Goal: Task Accomplishment & Management: Complete application form

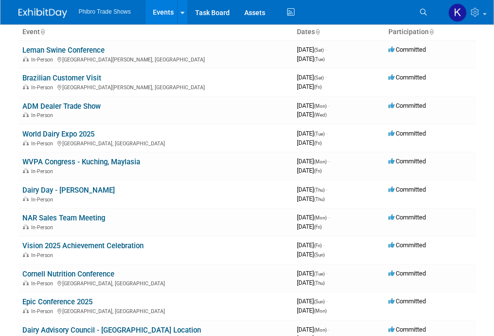
scroll to position [26, 0]
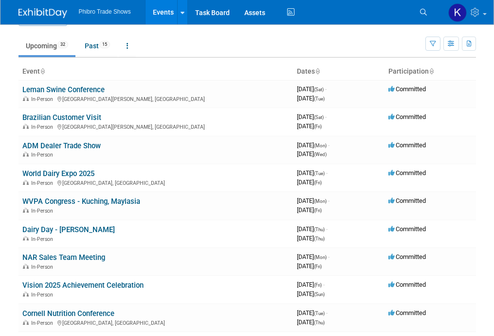
click at [171, 11] on link "Events" at bounding box center [164, 12] width 36 height 24
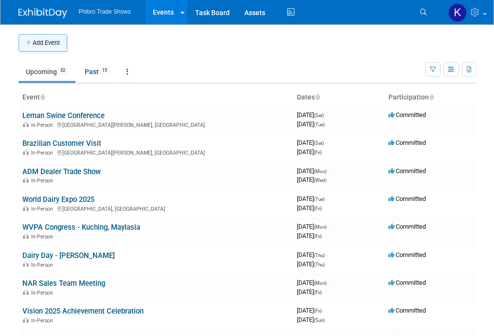
click at [41, 47] on button "Add Event" at bounding box center [43, 43] width 49 height 18
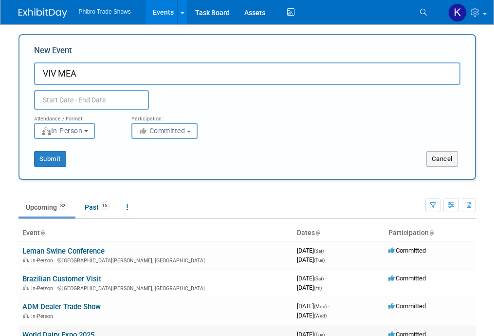
type input "VIV MEA"
click at [84, 103] on body "Phibro Trade Shows Events Add Event Bulk Upload Events Shareable Event Boards R…" at bounding box center [247, 168] width 494 height 336
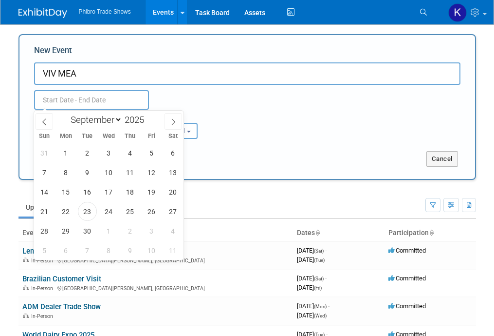
click at [183, 125] on div "January February March April May June July August September October November De…" at bounding box center [109, 119] width 150 height 17
click at [181, 125] on span at bounding box center [174, 121] width 18 height 17
click at [177, 122] on span at bounding box center [174, 121] width 18 height 17
select select "10"
click at [86, 229] on span "25" at bounding box center [87, 230] width 19 height 19
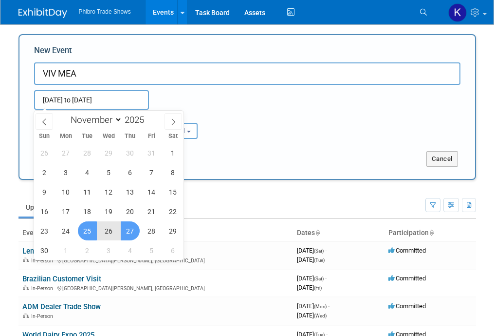
click at [132, 231] on span "27" at bounding box center [130, 230] width 19 height 19
type input "Nov 25, 2025 to Nov 27, 2025"
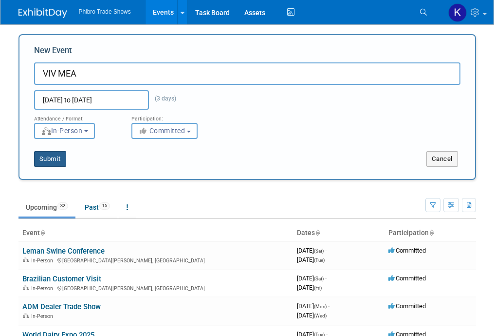
click at [58, 156] on button "Submit" at bounding box center [50, 159] width 32 height 16
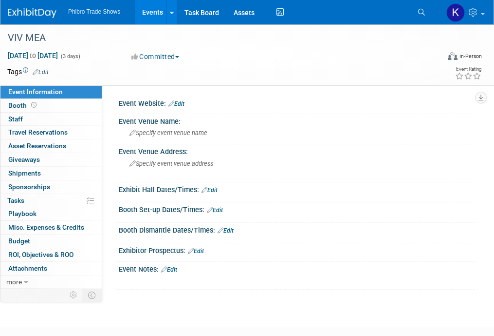
click at [182, 103] on link "Edit" at bounding box center [177, 103] width 16 height 7
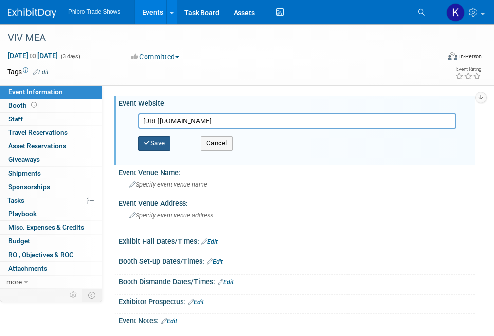
type input "[URL][DOMAIN_NAME]"
click at [160, 145] on button "Save" at bounding box center [154, 143] width 32 height 15
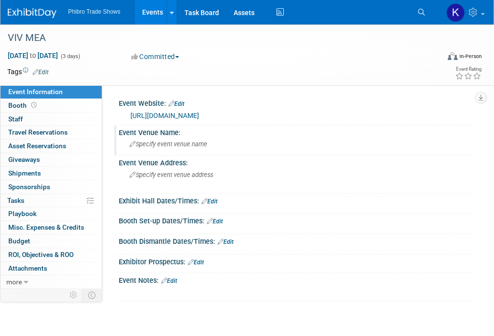
click at [172, 139] on div "Specify event venue name" at bounding box center [296, 143] width 341 height 15
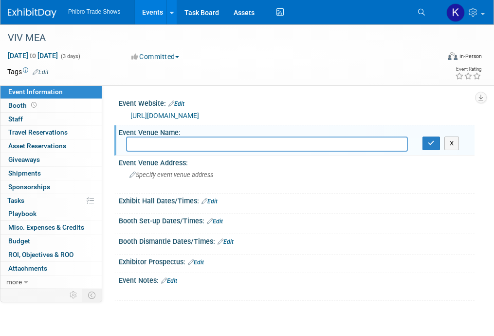
click at [193, 146] on input "text" at bounding box center [267, 143] width 282 height 15
type input "ADNEC, [GEOGRAPHIC_DATA]"
click at [431, 143] on icon "button" at bounding box center [431, 143] width 7 height 6
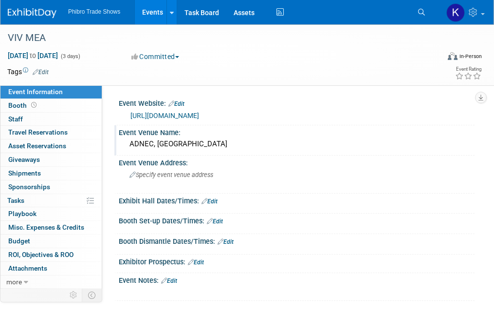
click at [174, 278] on link "Edit" at bounding box center [169, 280] width 16 height 7
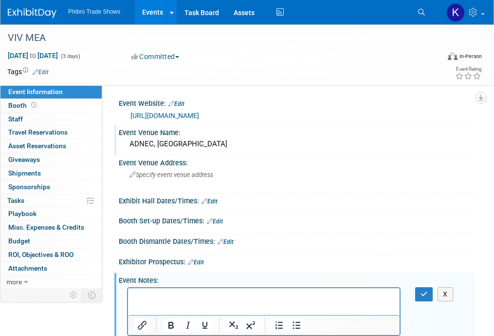
click at [170, 289] on html at bounding box center [264, 294] width 272 height 14
click at [420, 288] on button "button" at bounding box center [425, 294] width 18 height 14
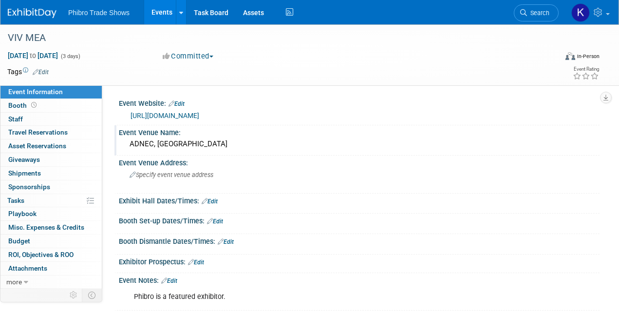
click at [228, 295] on div "Phibro is a featured exhibitor." at bounding box center [316, 296] width 378 height 19
click at [175, 282] on link "Edit" at bounding box center [169, 280] width 16 height 7
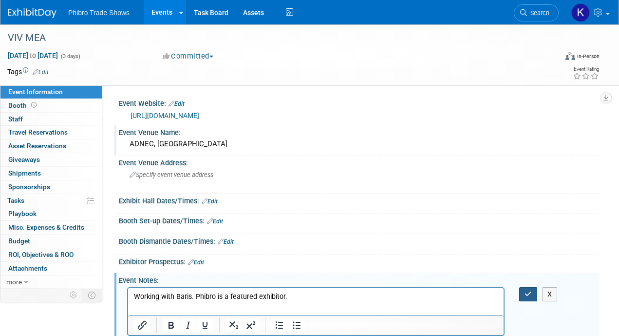
click at [494, 292] on icon "button" at bounding box center [528, 293] width 7 height 7
click at [446, 176] on div "Event Venue Address: Specify event venue address" at bounding box center [356, 174] width 485 height 38
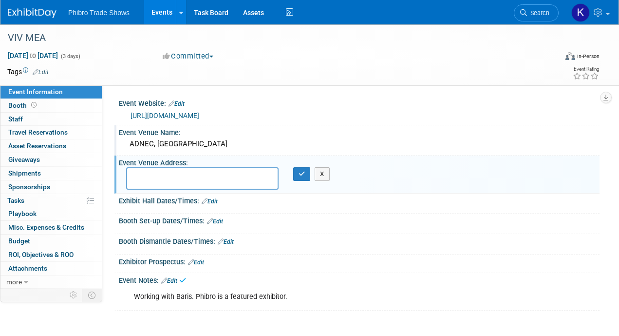
click at [494, 264] on div "Exhibitor Prospectus: Edit" at bounding box center [359, 260] width 481 height 13
click at [164, 6] on link "Events" at bounding box center [162, 12] width 36 height 24
